Goal: Transaction & Acquisition: Purchase product/service

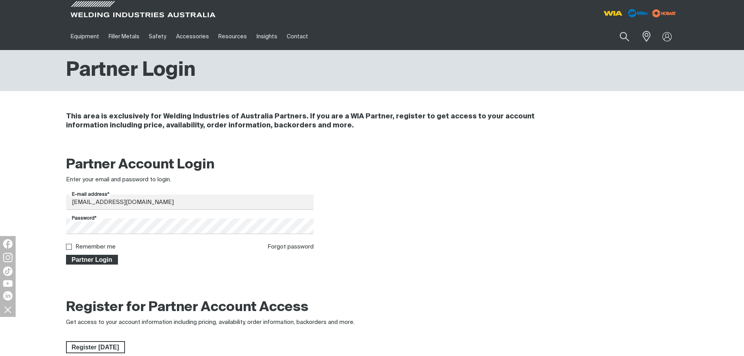
click at [112, 264] on button "Partner Login" at bounding box center [92, 260] width 52 height 10
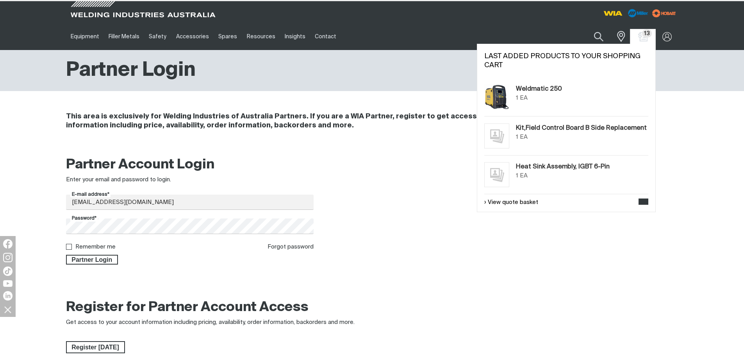
click at [648, 39] on span "13" at bounding box center [642, 36] width 12 height 9
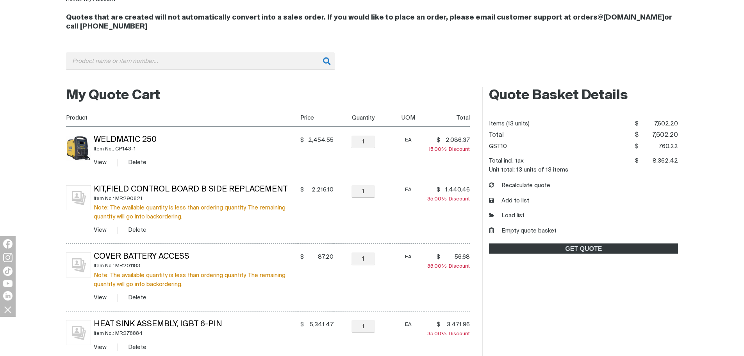
scroll to position [117, 0]
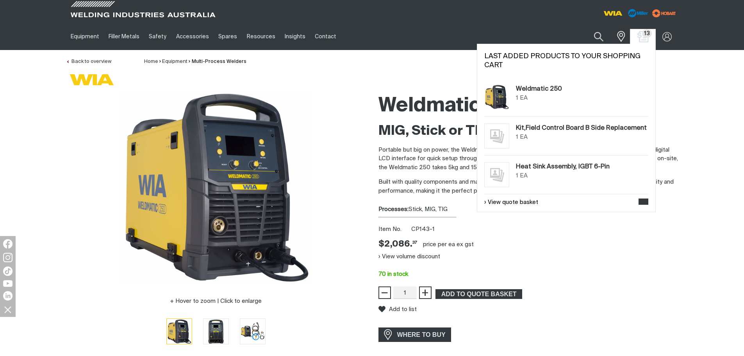
click at [644, 40] on img "Shopping cart (13 product(s))" at bounding box center [642, 36] width 11 height 11
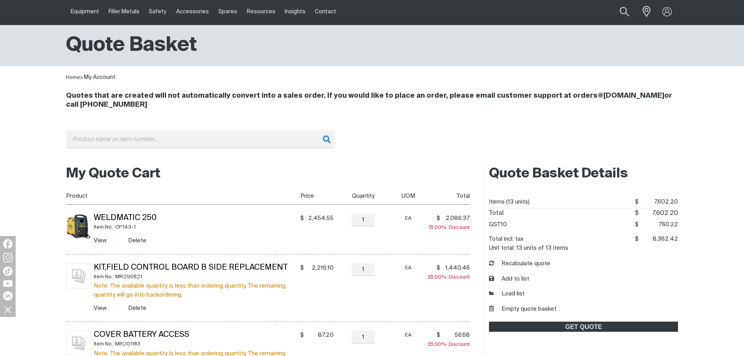
scroll to position [39, 0]
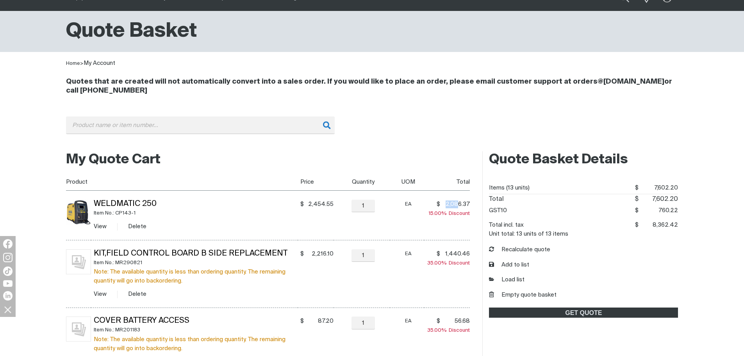
drag, startPoint x: 446, startPoint y: 203, endPoint x: 460, endPoint y: 203, distance: 14.1
click at [460, 203] on span "2,086.37" at bounding box center [455, 204] width 27 height 8
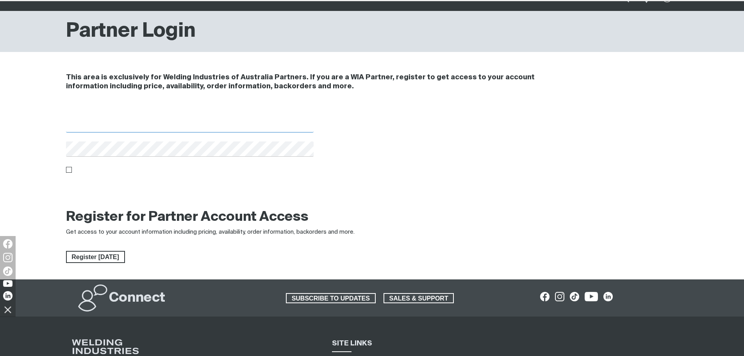
type input "[EMAIL_ADDRESS][DOMAIN_NAME]"
